Goal: Task Accomplishment & Management: Manage account settings

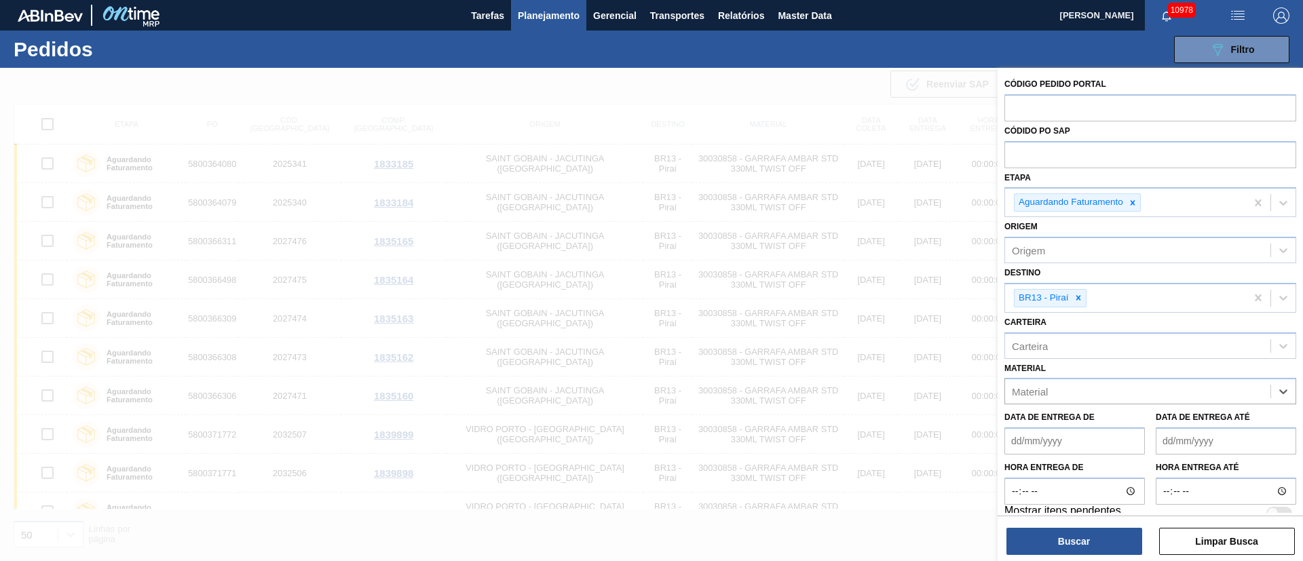
scroll to position [118, 0]
click at [1079, 298] on icon at bounding box center [1078, 298] width 5 height 5
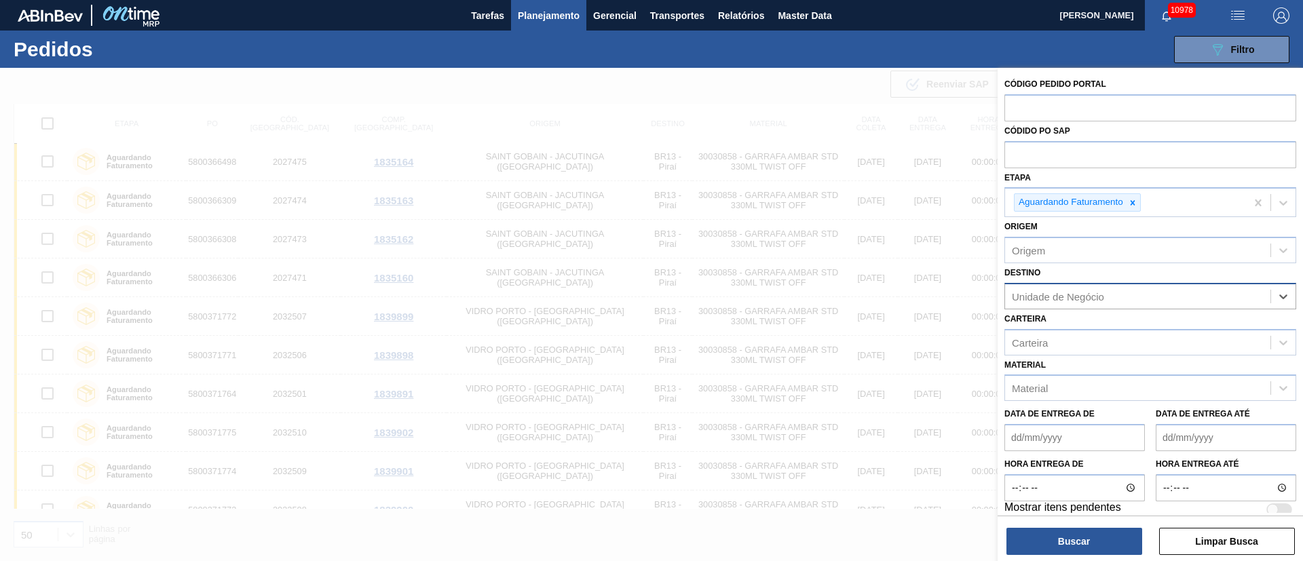
click at [536, 15] on span "Planejamento" at bounding box center [549, 15] width 62 height 16
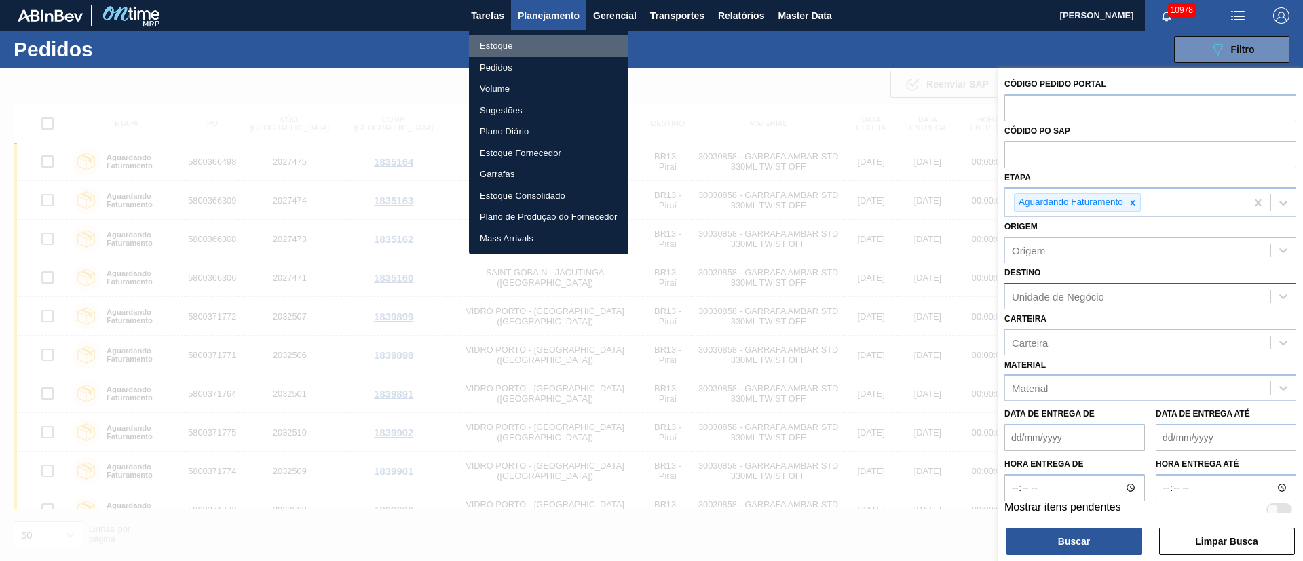
click at [510, 52] on li "Estoque" at bounding box center [549, 46] width 160 height 22
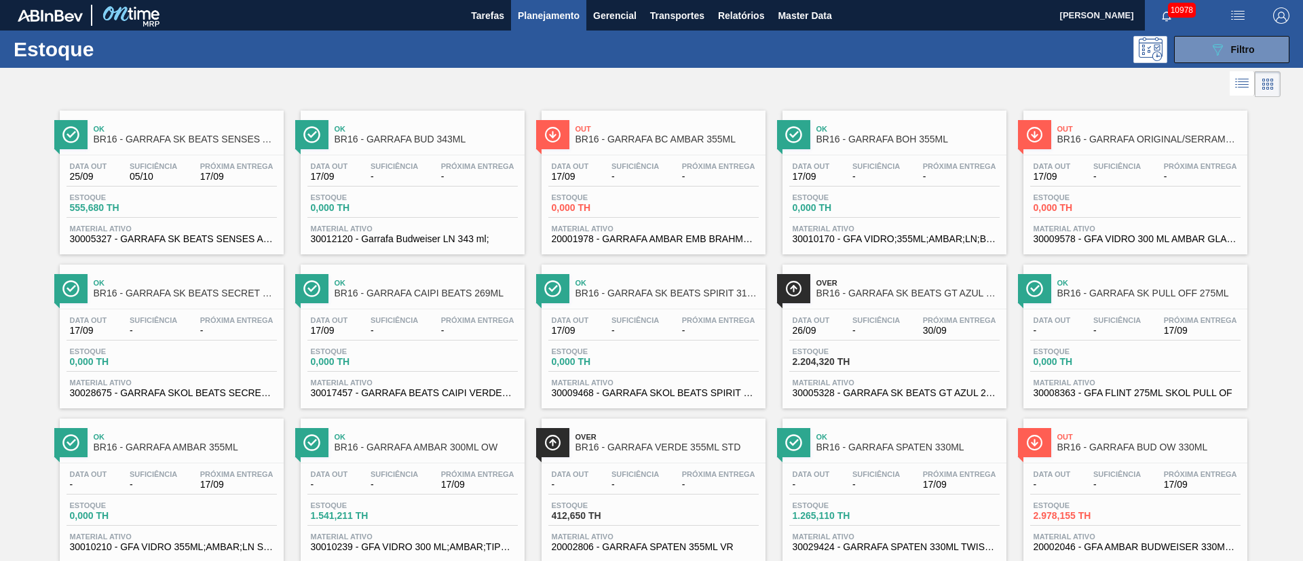
scroll to position [102, 0]
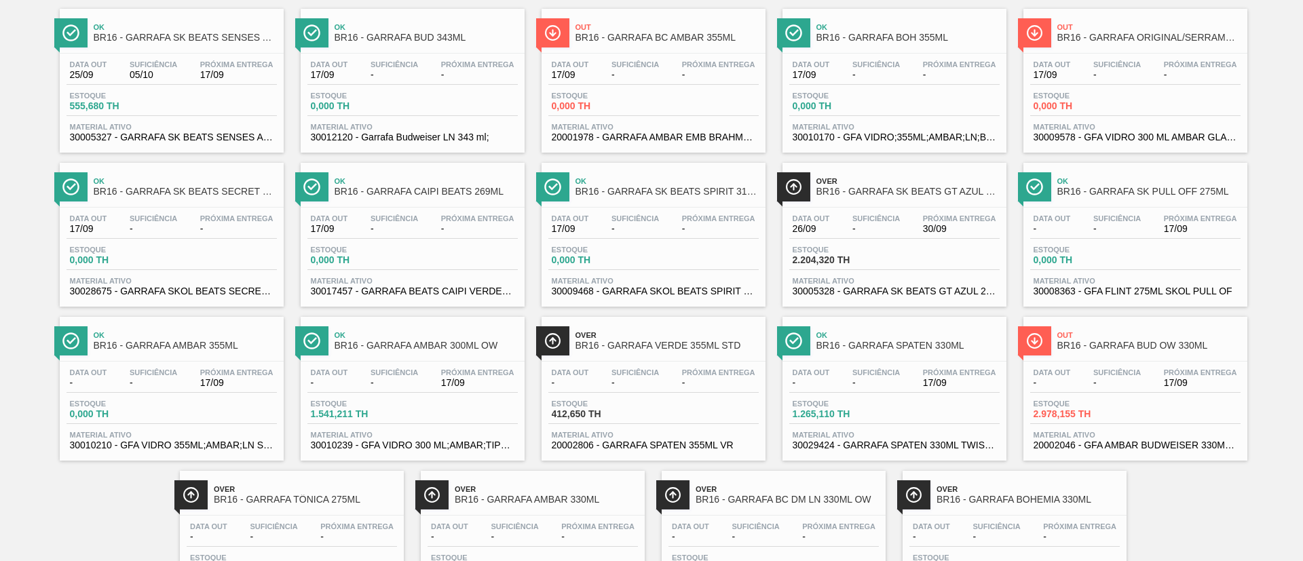
click at [889, 380] on span "-" at bounding box center [877, 383] width 48 height 10
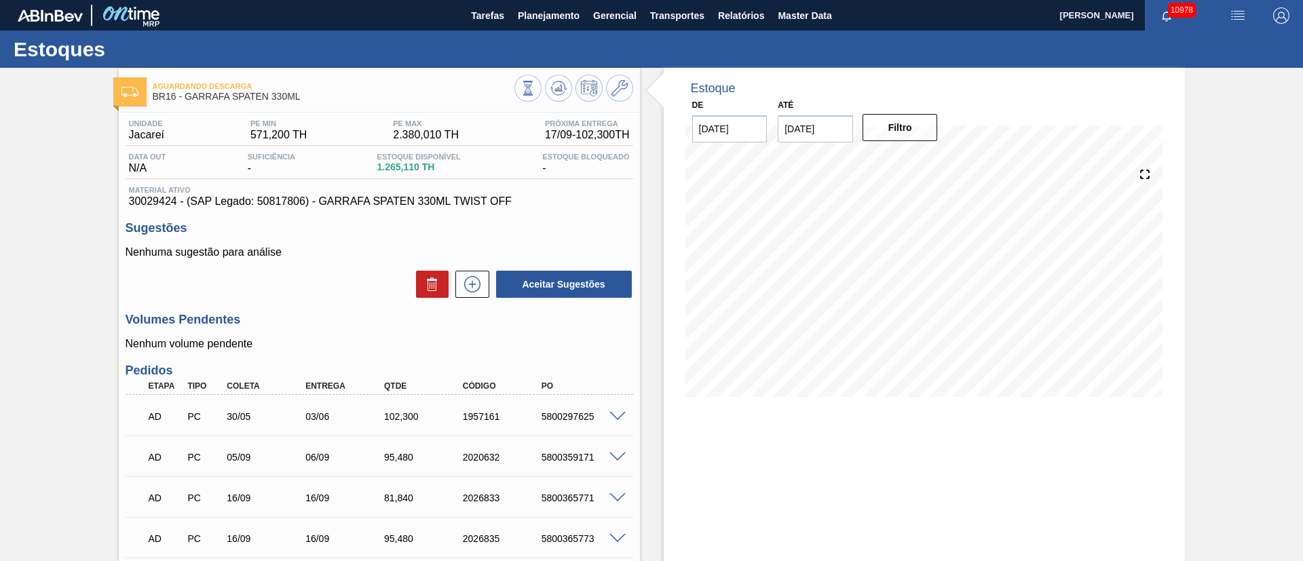
click at [342, 251] on p "Nenhuma sugestão para análise" at bounding box center [380, 252] width 508 height 12
click at [347, 267] on div "Nenhuma sugestão para análise Aceitar Sugestões" at bounding box center [380, 272] width 508 height 53
click at [347, 337] on div "Volumes Pendentes Nenhum volume pendente" at bounding box center [380, 331] width 508 height 37
click at [585, 230] on h3 "Sugestões" at bounding box center [380, 228] width 508 height 14
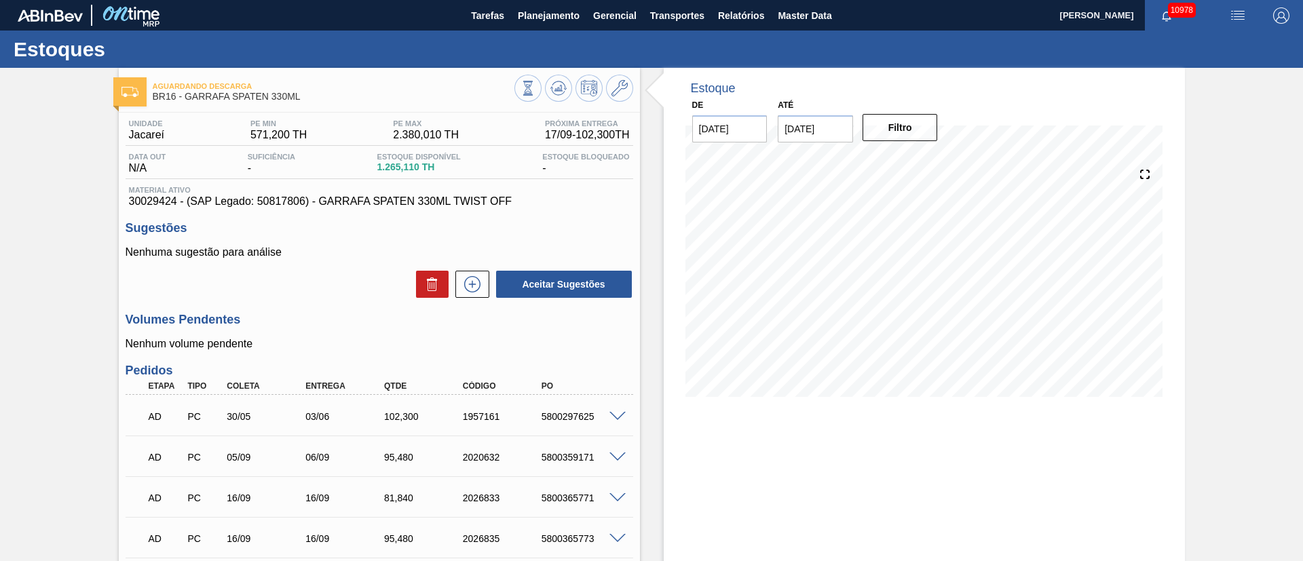
click at [477, 293] on button at bounding box center [473, 284] width 34 height 27
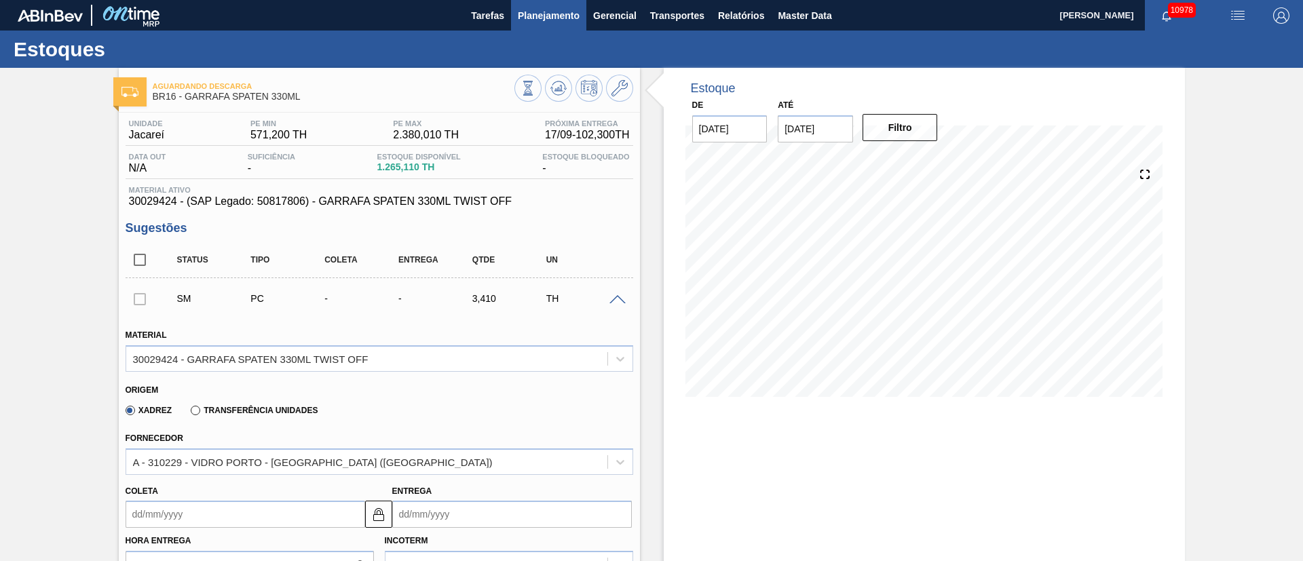
click at [548, 21] on span "Planejamento" at bounding box center [549, 15] width 62 height 16
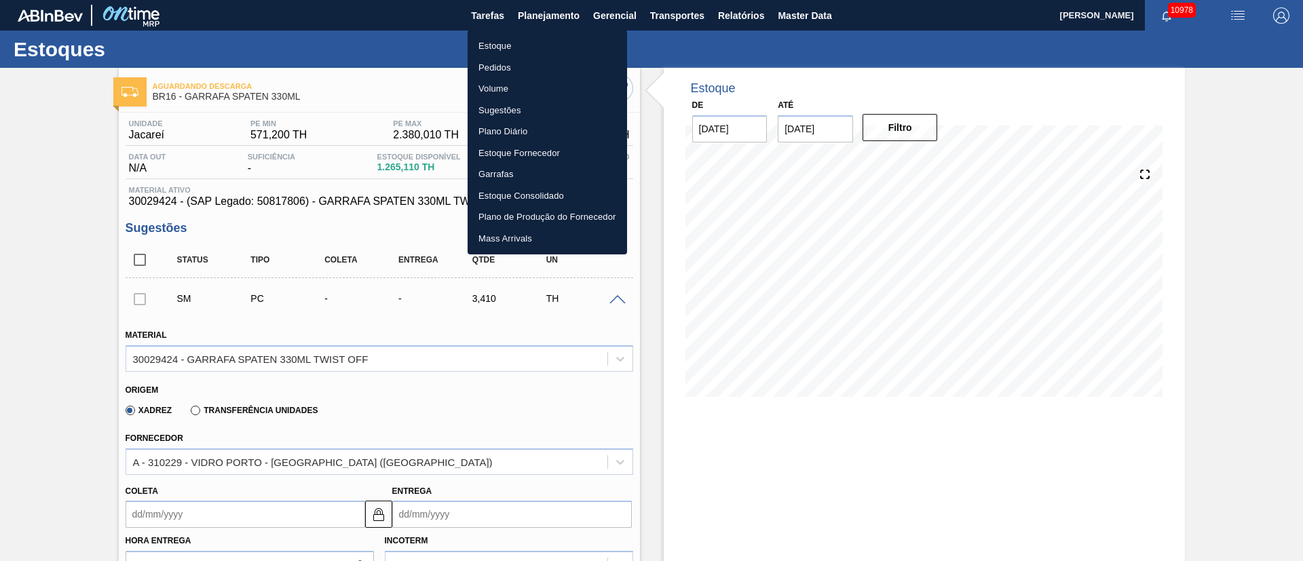
click at [508, 67] on li "Pedidos" at bounding box center [548, 68] width 160 height 22
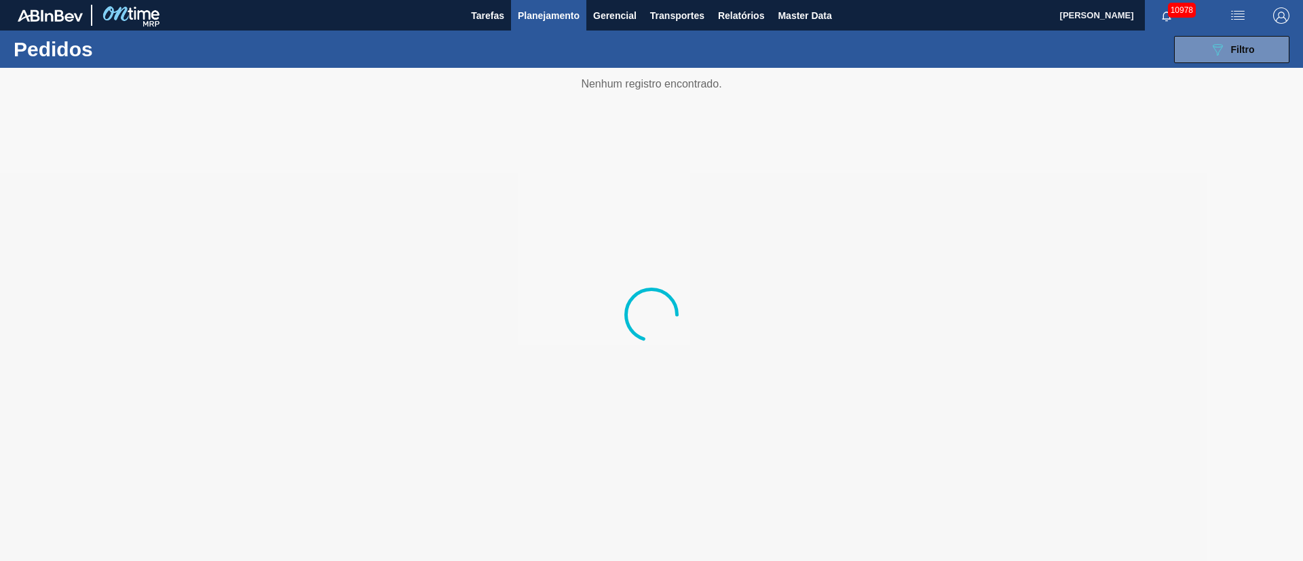
click at [541, 11] on span "Planejamento" at bounding box center [549, 15] width 62 height 16
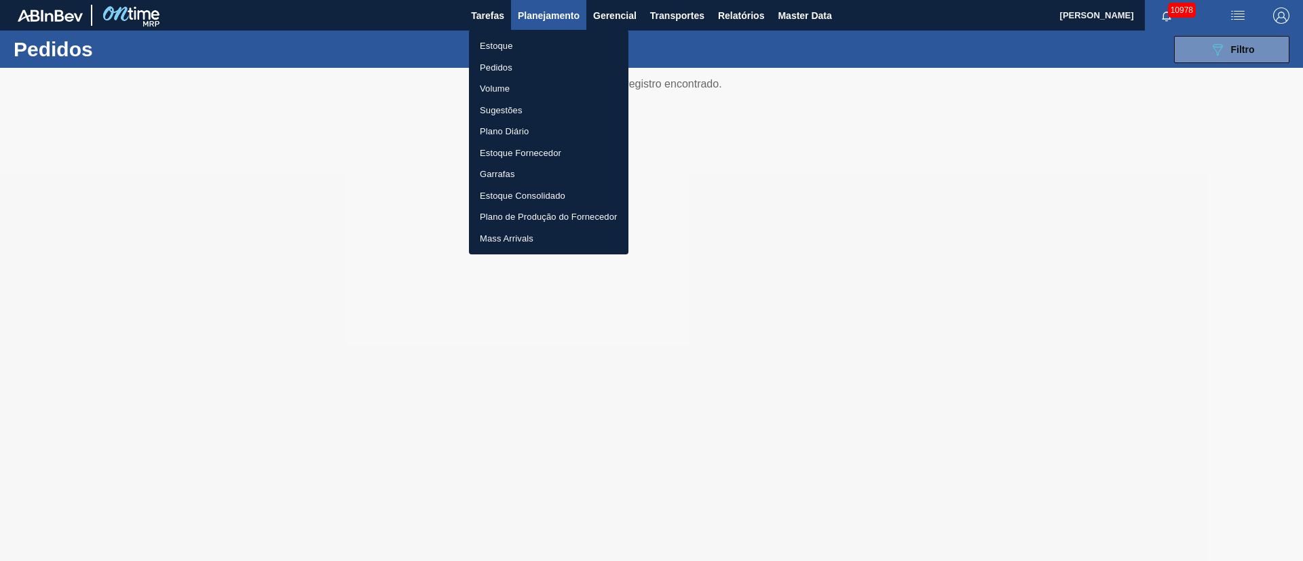
click at [492, 48] on li "Estoque" at bounding box center [549, 46] width 160 height 22
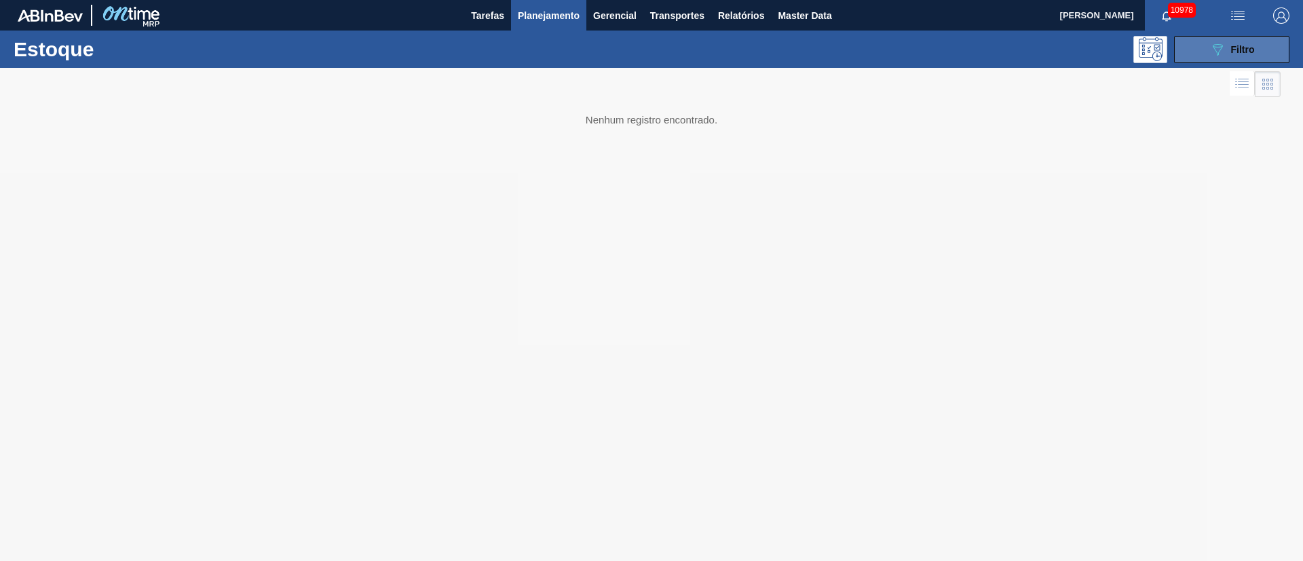
click at [1266, 51] on button "089F7B8B-B2A5-4AFE-B5C0-19BA573D28AC Filtro" at bounding box center [1231, 49] width 115 height 27
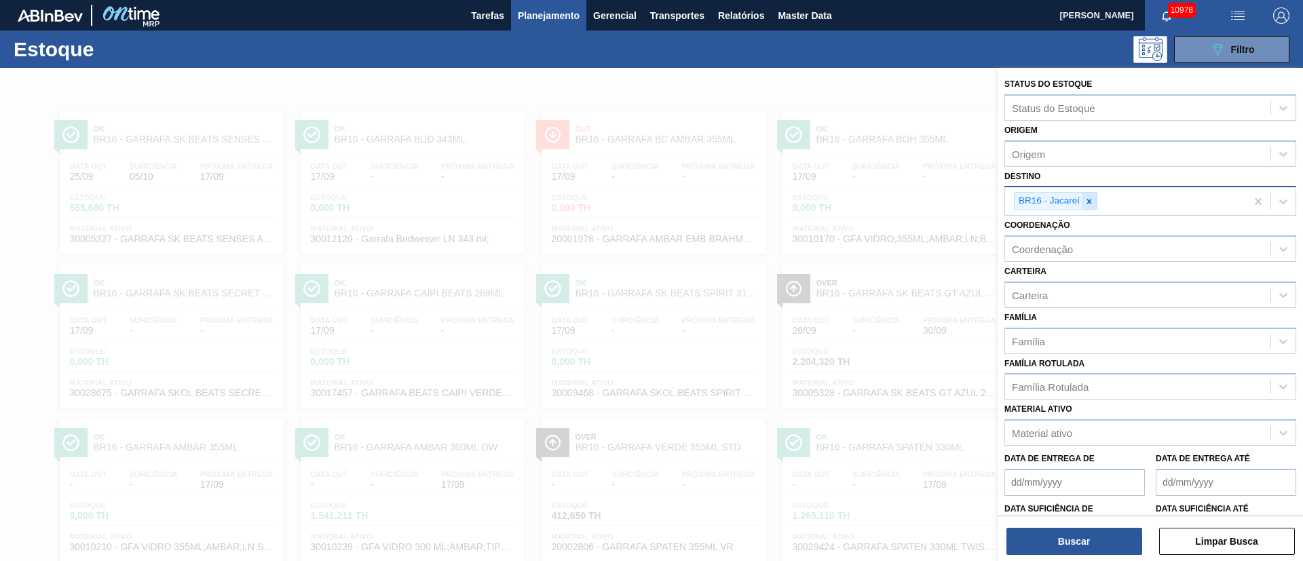
click at [1094, 198] on icon at bounding box center [1090, 202] width 10 height 10
click at [1066, 200] on div "Destino" at bounding box center [1137, 200] width 265 height 20
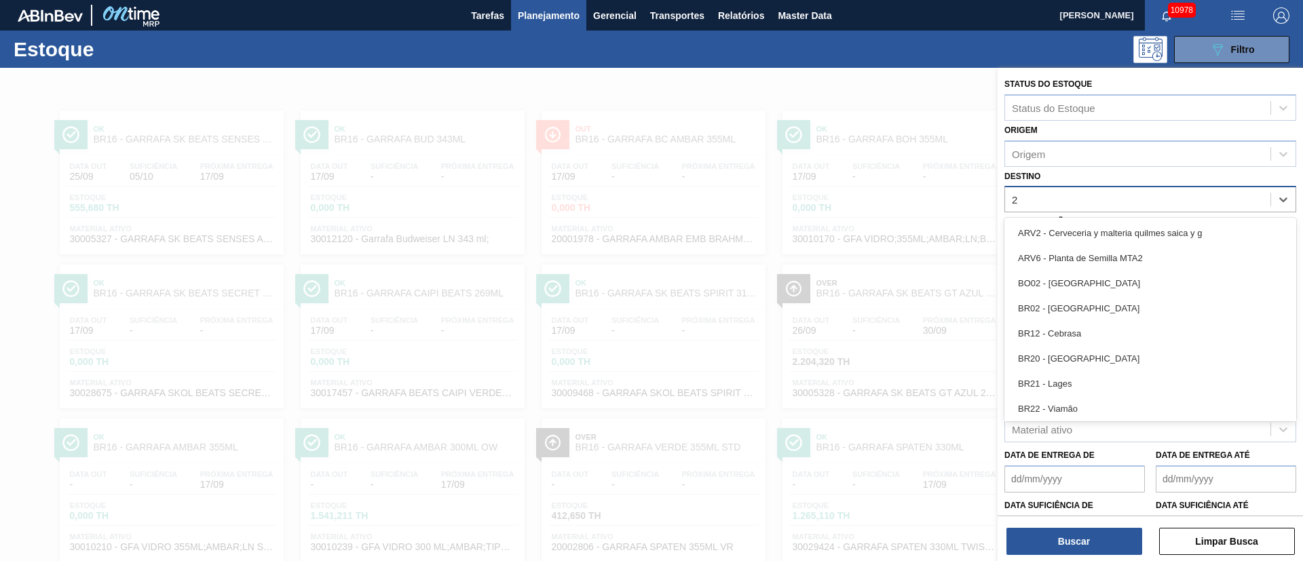
type input "21"
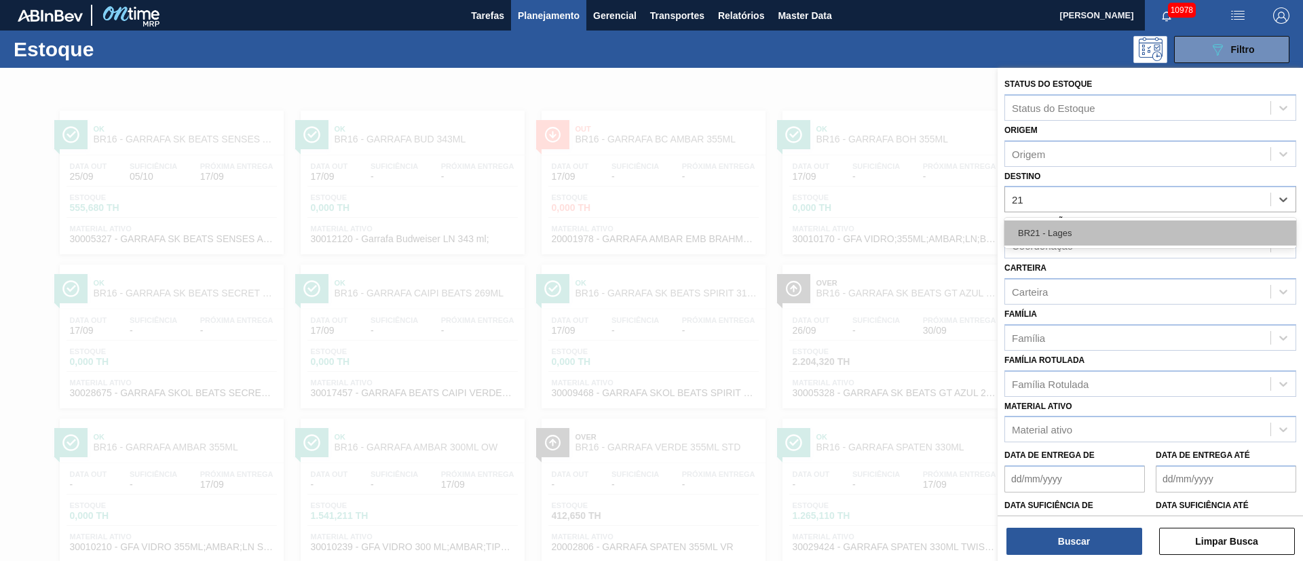
click at [1069, 232] on div "BR21 - Lages" at bounding box center [1151, 233] width 292 height 25
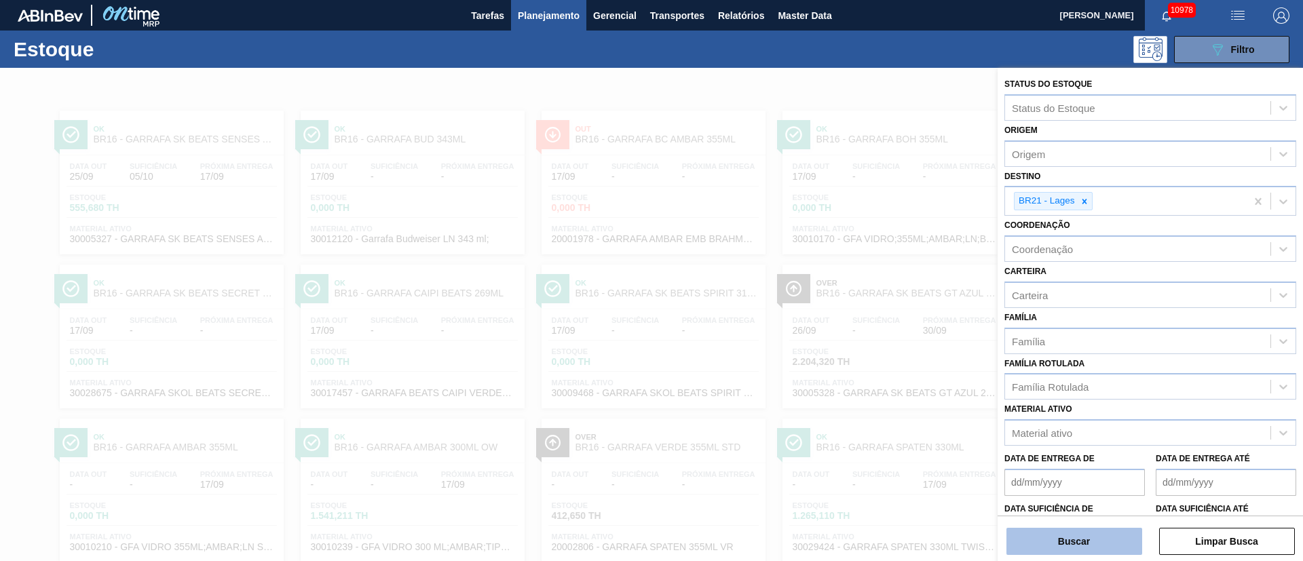
click at [1052, 533] on button "Buscar" at bounding box center [1075, 541] width 136 height 27
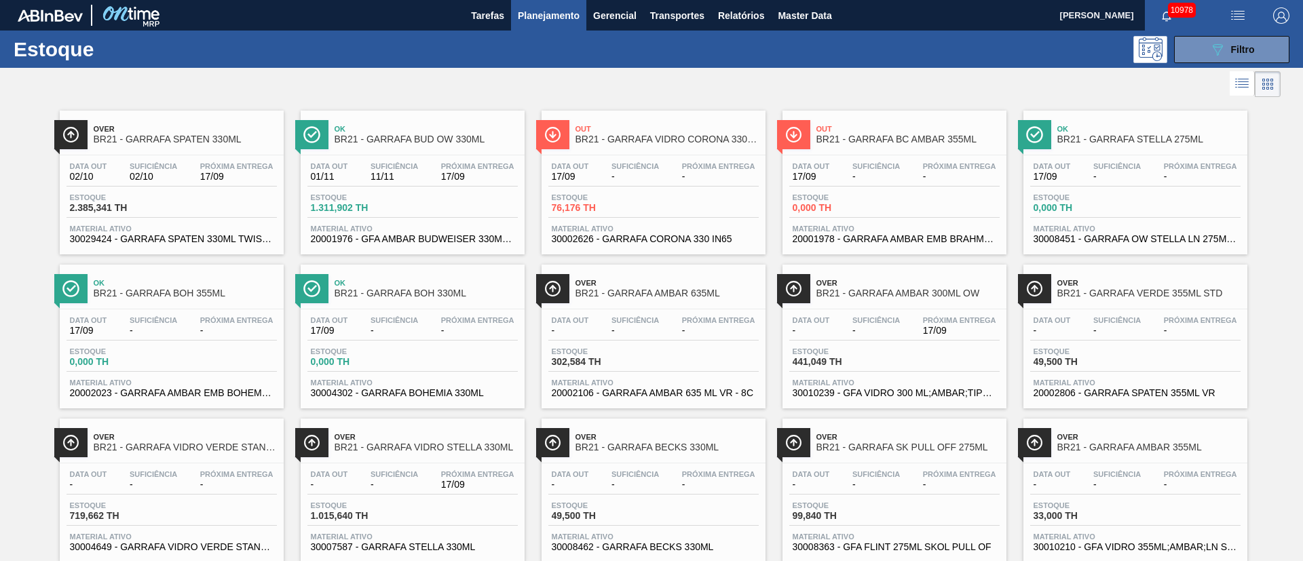
click at [170, 182] on div "Data [DATE] Suficiência 02/10 Próxima Entrega 17/09" at bounding box center [172, 174] width 210 height 24
